Goal: Book appointment/travel/reservation

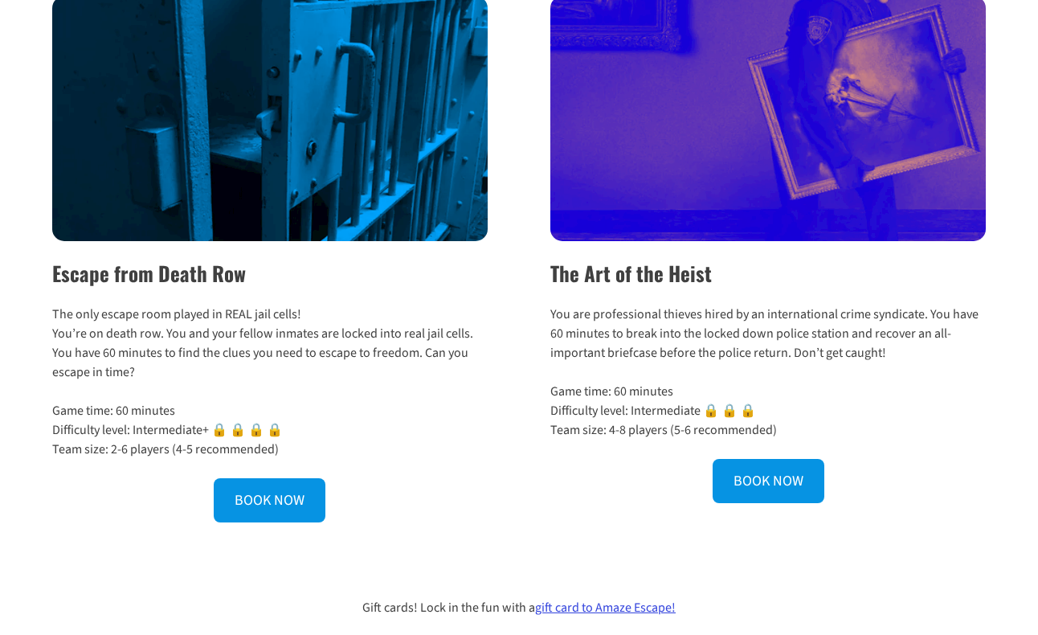
scroll to position [588, 0]
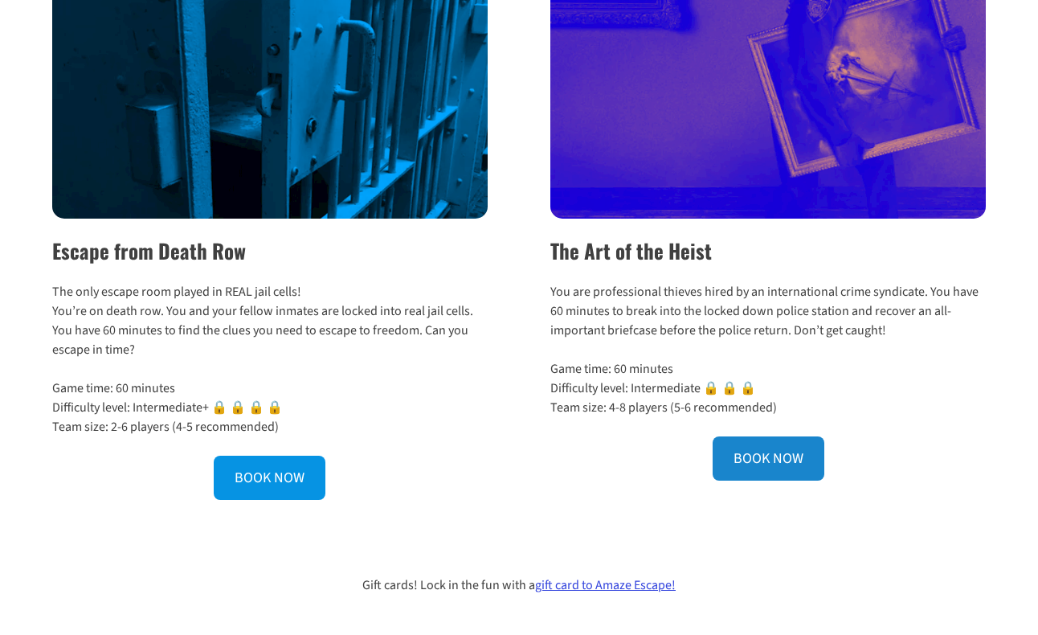
click at [743, 481] on link "BOOK NOW" at bounding box center [769, 458] width 112 height 44
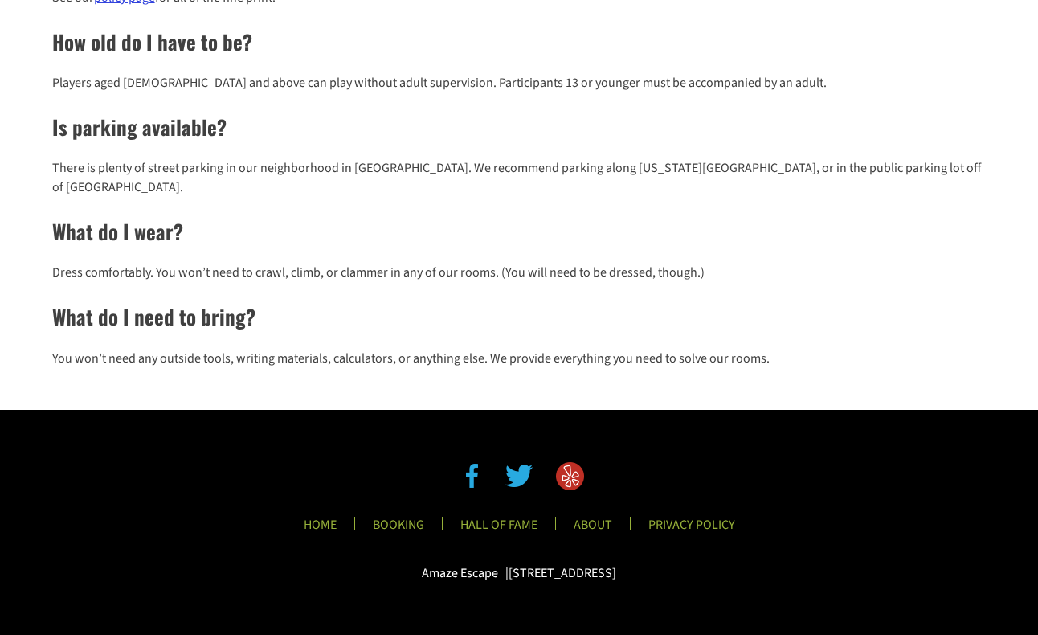
scroll to position [1549, 0]
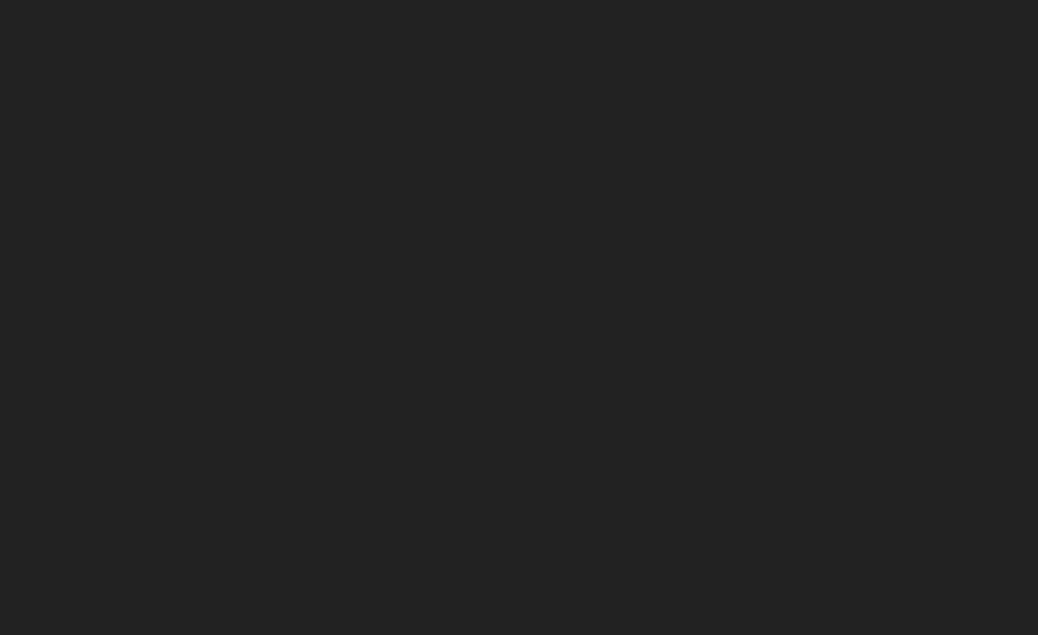
scroll to position [314, 0]
